Goal: Information Seeking & Learning: Learn about a topic

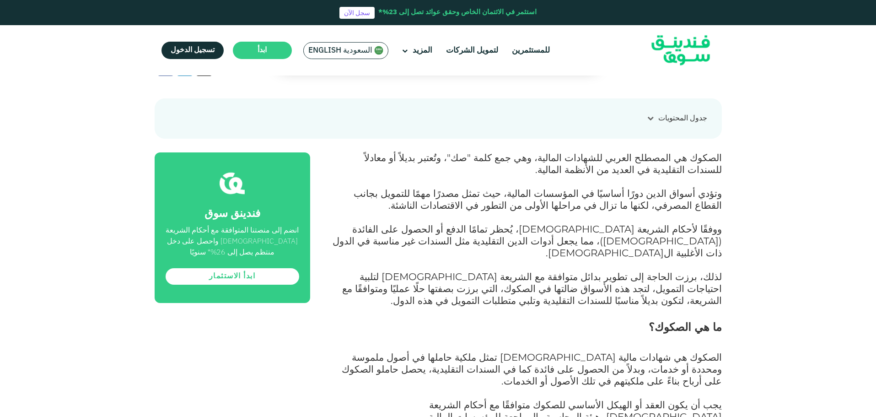
scroll to position [458, 0]
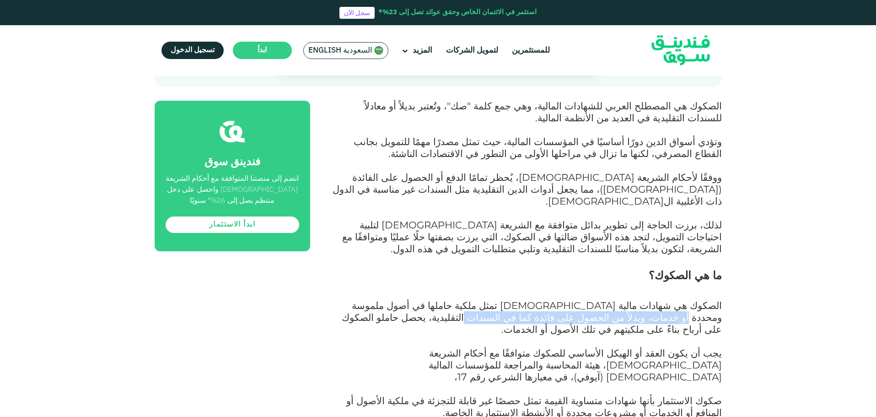
drag, startPoint x: 655, startPoint y: 306, endPoint x: 431, endPoint y: 294, distance: 224.0
click at [431, 299] on span "الصكوك هي شهادات مالية [DEMOGRAPHIC_DATA] تمثل ملكية حاملها في أصول ملموسة ومحد…" at bounding box center [532, 317] width 380 height 36
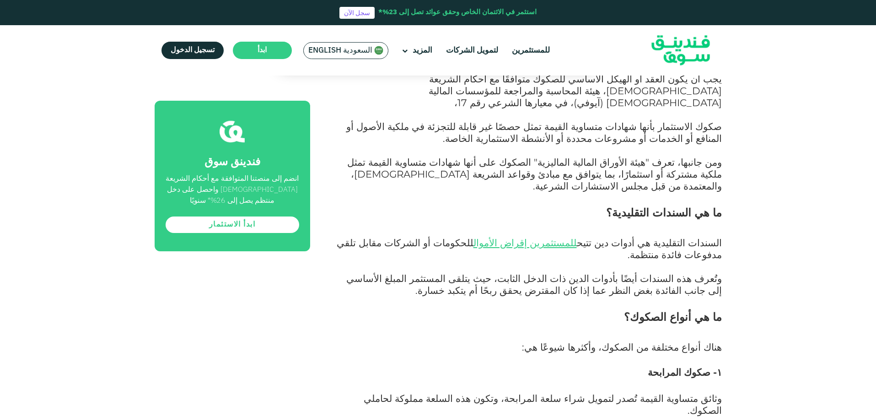
scroll to position [732, 0]
drag, startPoint x: 697, startPoint y: 194, endPoint x: 663, endPoint y: 195, distance: 34.4
click at [663, 236] on span "السندات التقليدية هي أدوات دين تتيح للمستثمرين إقراض الأموال للحكومات أو الشركا…" at bounding box center [529, 248] width 385 height 24
click at [499, 236] on span "السندات التقليدية هي أدوات دين تتيح للمستثمرين إقراض الأموال للحكومات أو الشركا…" at bounding box center [529, 248] width 385 height 24
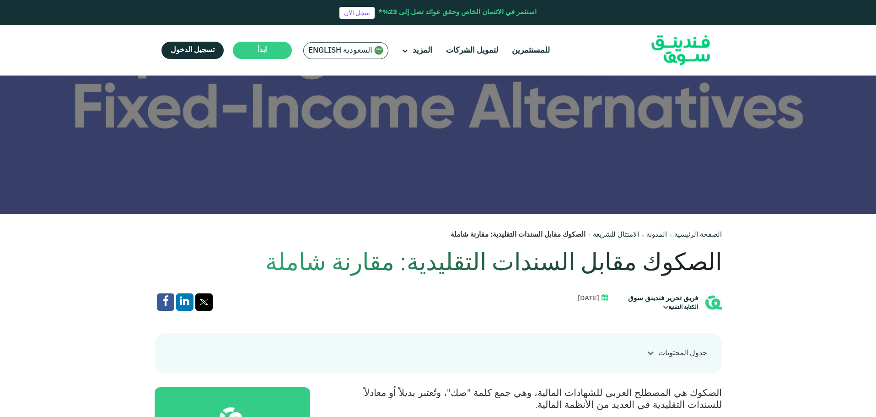
scroll to position [0, 0]
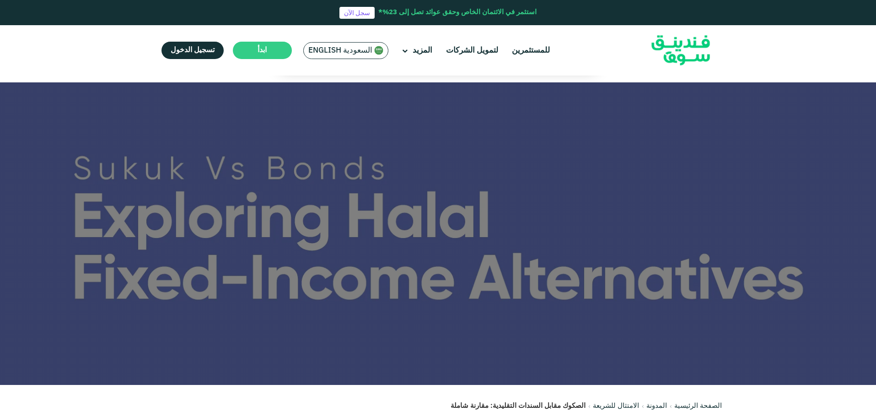
click at [720, 34] on img at bounding box center [681, 50] width 90 height 46
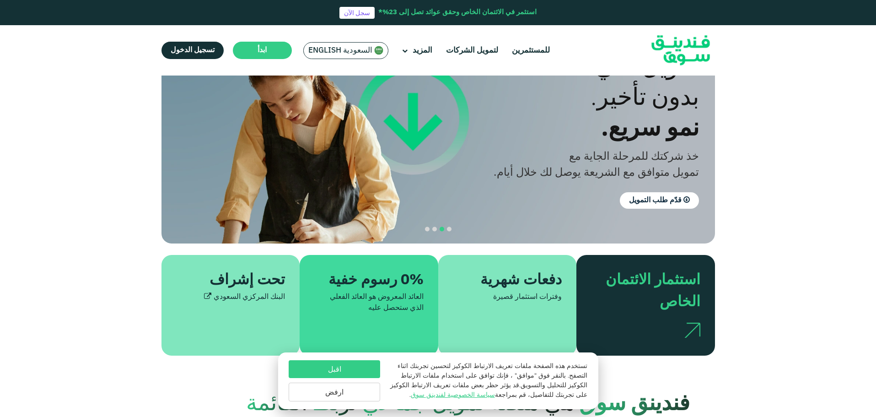
scroll to position [183, 0]
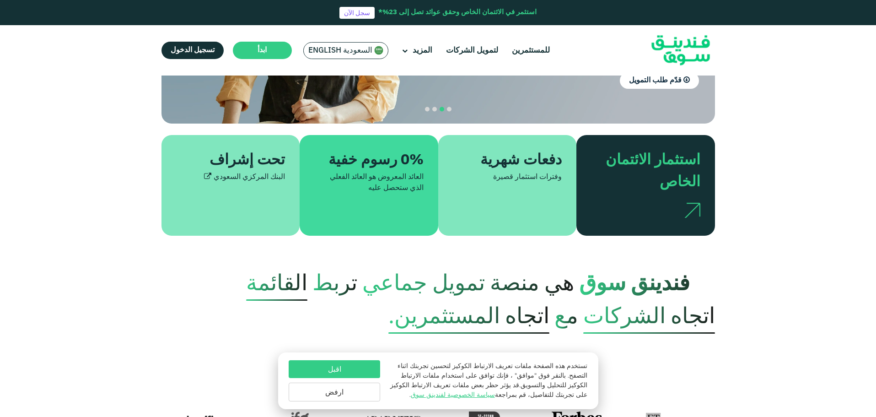
click at [362, 388] on button "ارفض" at bounding box center [335, 391] width 92 height 19
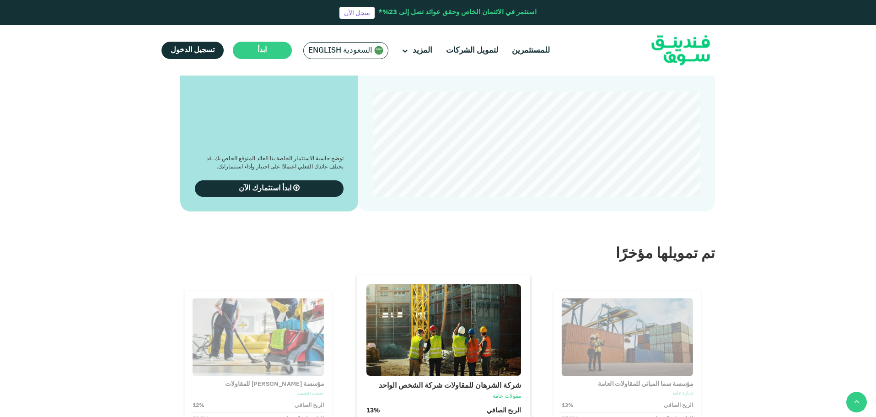
scroll to position [1556, 0]
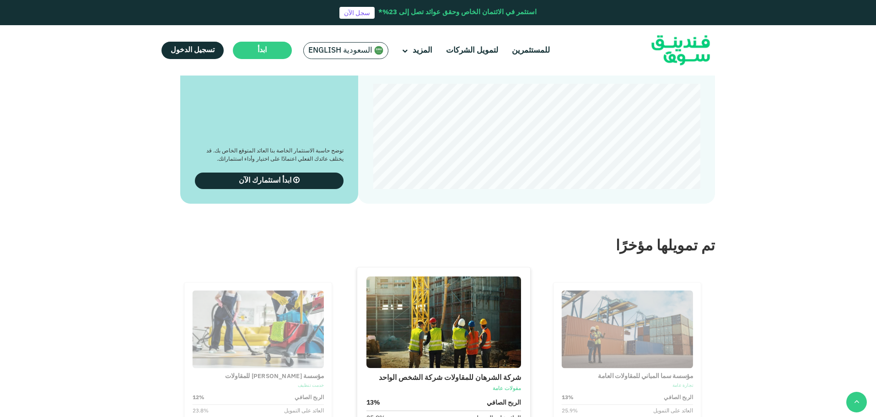
type tc-range-slider "1"
drag, startPoint x: 412, startPoint y: 209, endPoint x: 529, endPoint y: 215, distance: 117.3
click at [529, 63] on div "date slider" at bounding box center [531, 55] width 16 height 16
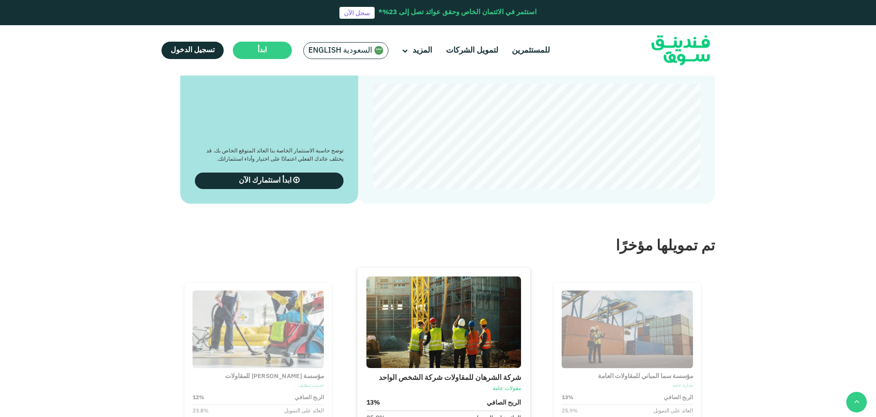
radio input "true"
type tc-range-slider "10000"
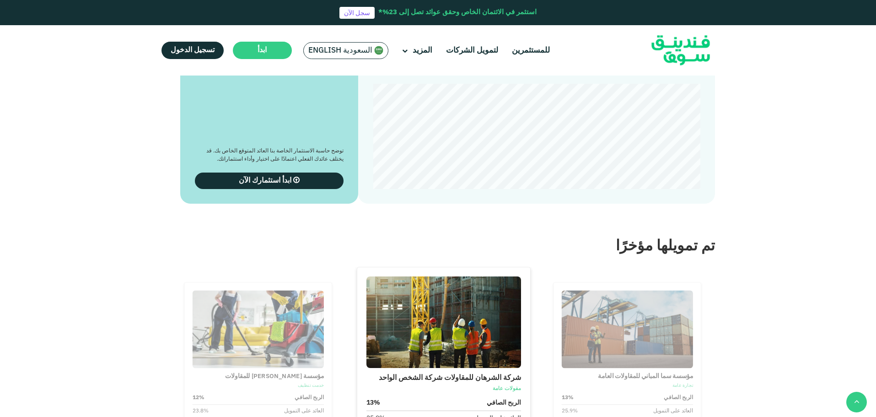
drag, startPoint x: 688, startPoint y: 216, endPoint x: 693, endPoint y: 218, distance: 5.2
click at [692, 63] on div "amount slider" at bounding box center [687, 55] width 16 height 16
drag, startPoint x: 521, startPoint y: 204, endPoint x: 438, endPoint y: 214, distance: 83.4
click at [438, 70] on div "مدة الاستثمار 3 سنوات" at bounding box center [451, 43] width 157 height 54
drag, startPoint x: 452, startPoint y: 207, endPoint x: 342, endPoint y: 216, distance: 110.6
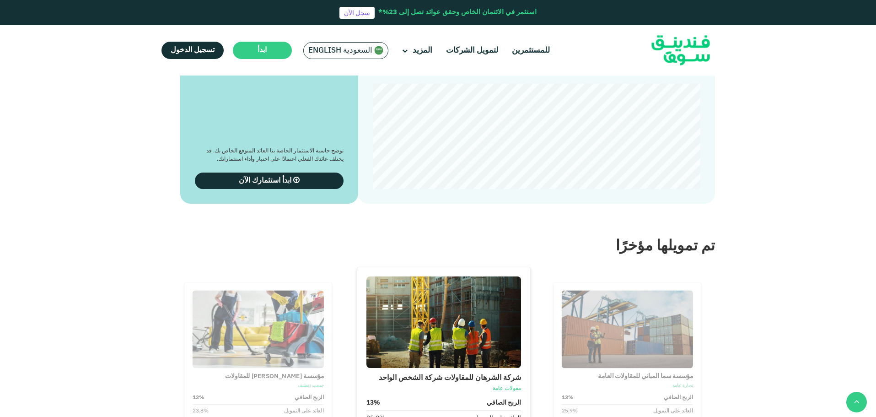
click at [342, 204] on div "الاستثمار الآلي المتوازن الاستثمار الآلي المتحفظ الأموال المودعة ʢ 10,000 5 سنو…" at bounding box center [439, 83] width 554 height 240
type tc-range-slider "1"
drag, startPoint x: 376, startPoint y: 208, endPoint x: 546, endPoint y: 210, distance: 169.8
click at [546, 70] on div "الأموال المودعة ʢ 10,000 مدة الاستثمار سنتين" at bounding box center [536, 43] width 327 height 54
drag, startPoint x: 764, startPoint y: 217, endPoint x: 777, endPoint y: 217, distance: 13.3
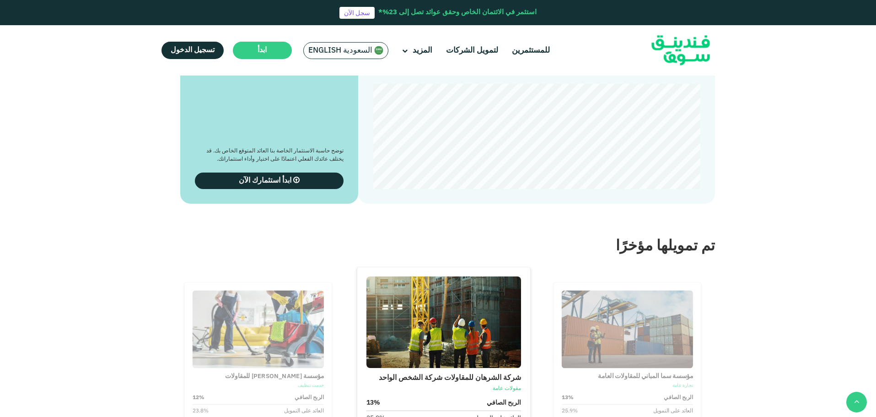
click at [765, 204] on section "الاستثمار الآلي المتوازن الاستثمار الآلي المتحفظ الأموال المودعة ʢ 10,000 %" at bounding box center [438, 74] width 876 height 259
